Goal: Task Accomplishment & Management: Use online tool/utility

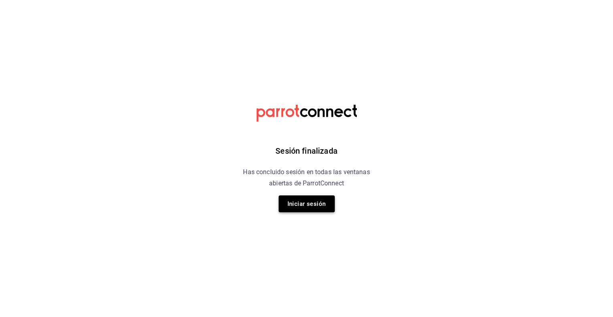
click at [301, 203] on button "Iniciar sesión" at bounding box center [307, 203] width 56 height 17
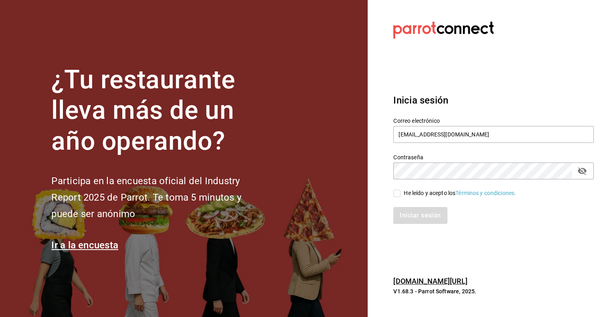
click at [396, 193] on input "He leído y acepto los Términos y condiciones." at bounding box center [396, 193] width 7 height 7
checkbox input "true"
click at [417, 218] on button "Iniciar sesión" at bounding box center [420, 215] width 55 height 17
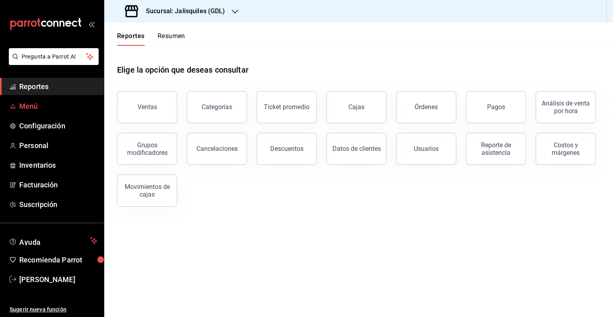
click at [25, 108] on span "Menú" at bounding box center [58, 106] width 78 height 11
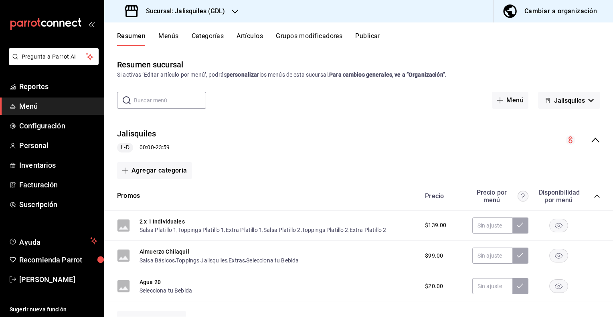
click at [594, 139] on icon "collapse-menu-row" at bounding box center [595, 140] width 8 height 5
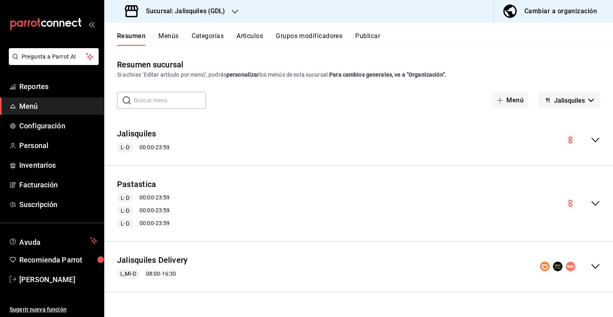
click at [596, 266] on icon "collapse-menu-row" at bounding box center [596, 266] width 10 height 10
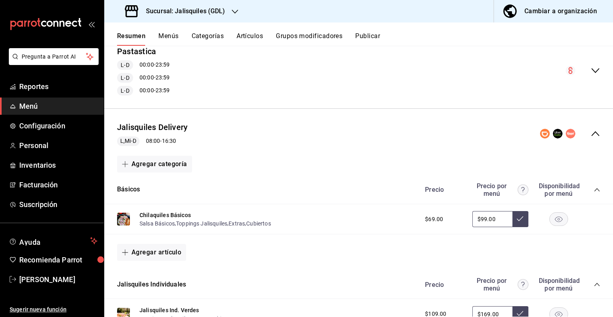
click at [193, 13] on h3 "Sucursal: Jalisquiles (GDL)" at bounding box center [183, 11] width 86 height 10
click at [152, 53] on span "Jalisquiles (Solares)" at bounding box center [136, 53] width 51 height 8
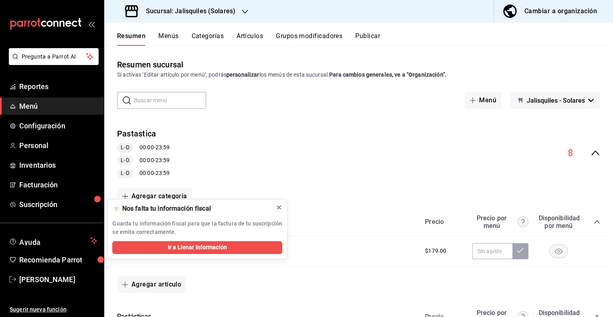
click at [278, 204] on icon at bounding box center [279, 207] width 6 height 6
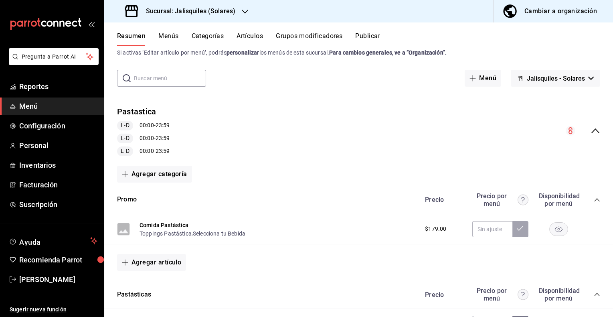
scroll to position [0, 0]
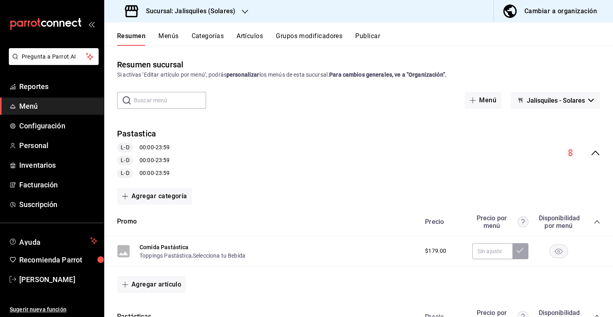
click at [597, 153] on icon "collapse-menu-row" at bounding box center [595, 152] width 8 height 5
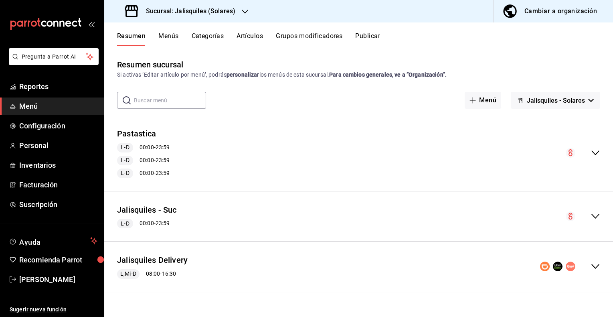
click at [595, 266] on icon "collapse-menu-row" at bounding box center [596, 266] width 10 height 10
drag, startPoint x: 178, startPoint y: 260, endPoint x: 245, endPoint y: 182, distance: 102.7
click at [178, 260] on button "Jalisquiles Delivery" at bounding box center [152, 260] width 71 height 12
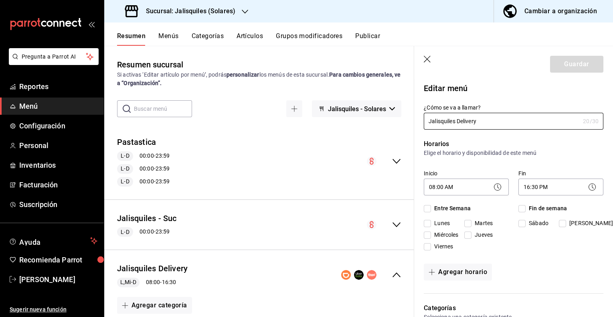
checkbox input "true"
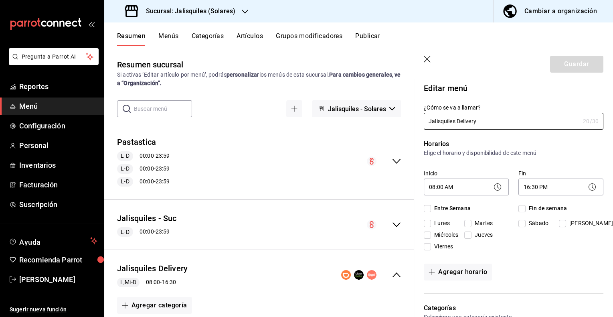
checkbox input "true"
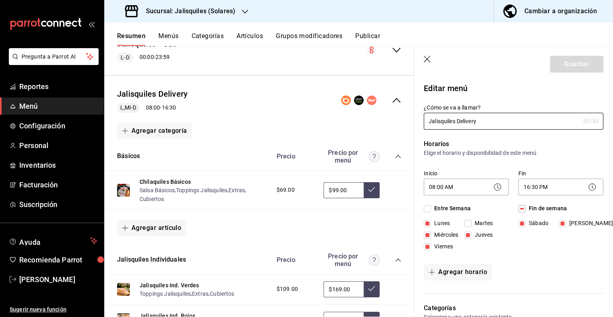
scroll to position [176, 0]
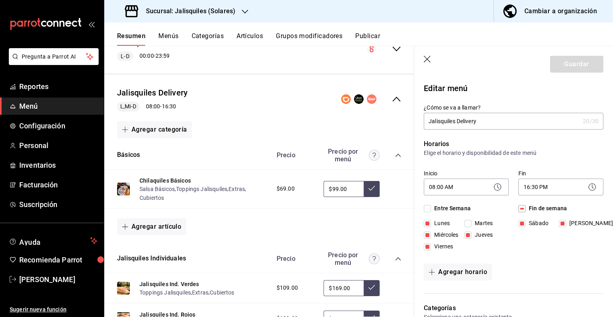
click at [377, 35] on button "Publicar" at bounding box center [367, 39] width 25 height 14
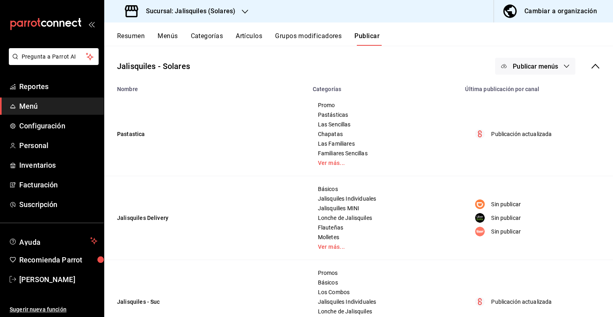
scroll to position [32, 0]
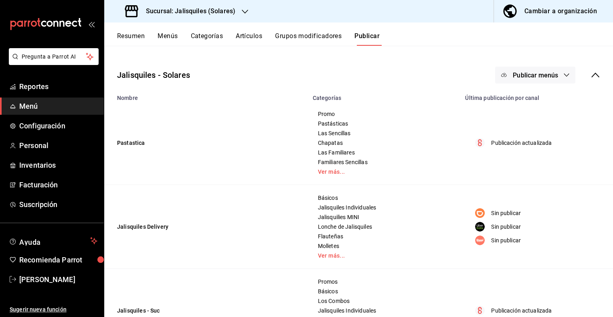
click at [555, 77] on span "Publicar menús" at bounding box center [535, 75] width 45 height 8
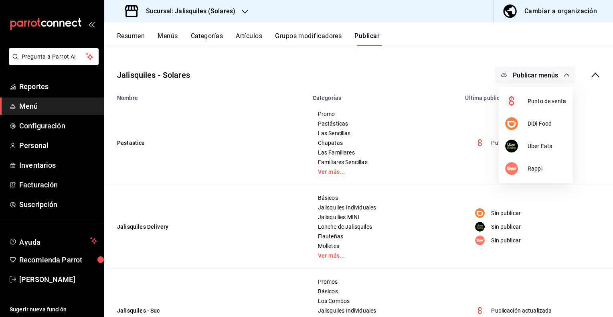
click at [555, 75] on div at bounding box center [306, 158] width 613 height 317
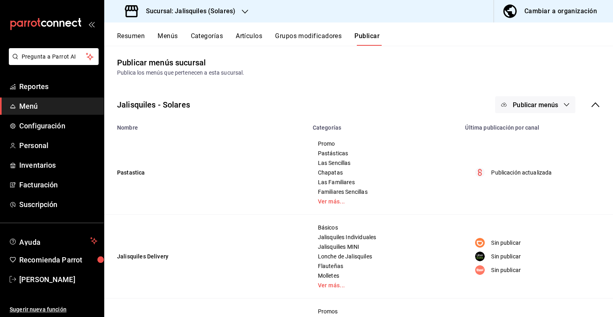
scroll to position [0, 0]
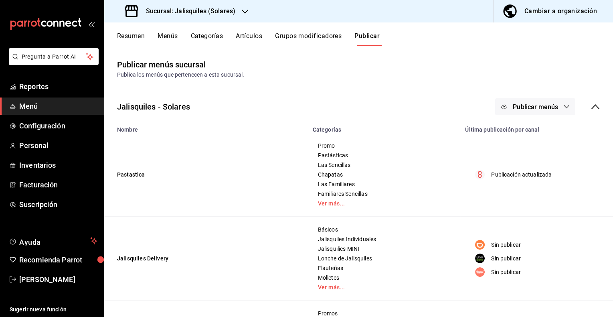
click at [596, 108] on icon at bounding box center [596, 107] width 10 height 10
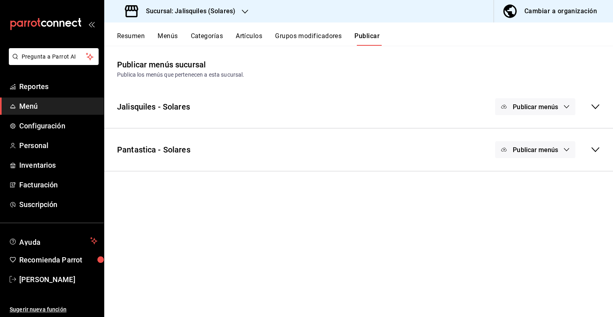
click at [555, 149] on span "Publicar menús" at bounding box center [535, 150] width 45 height 8
click at [593, 149] on div at bounding box center [306, 158] width 613 height 317
click at [595, 149] on icon at bounding box center [596, 150] width 10 height 10
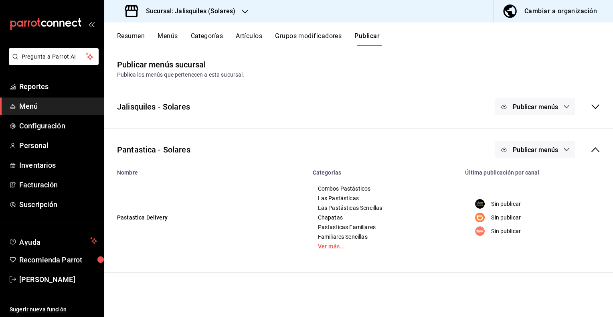
click at [595, 150] on icon at bounding box center [596, 150] width 10 height 10
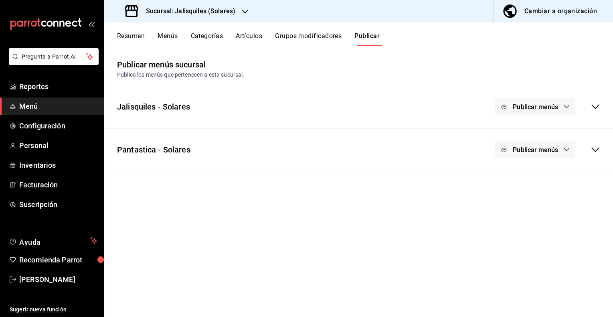
click at [563, 150] on button "Publicar menús" at bounding box center [535, 149] width 80 height 17
click at [545, 176] on span "Uber Eats" at bounding box center [546, 176] width 24 height 8
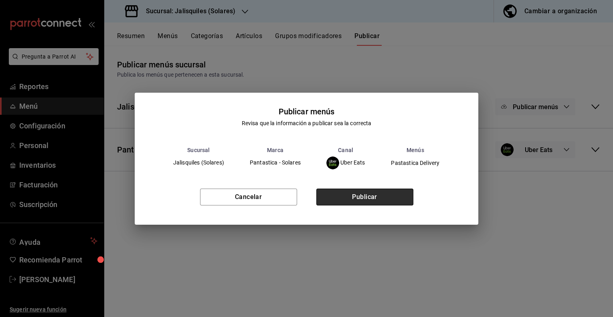
click at [386, 201] on button "Publicar" at bounding box center [364, 196] width 97 height 17
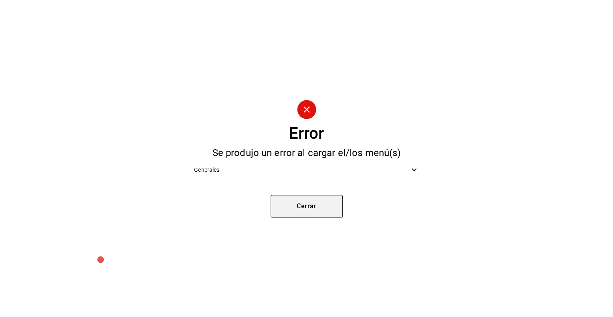
click at [318, 205] on button "Cerrar" at bounding box center [307, 206] width 72 height 22
